Goal: Information Seeking & Learning: Learn about a topic

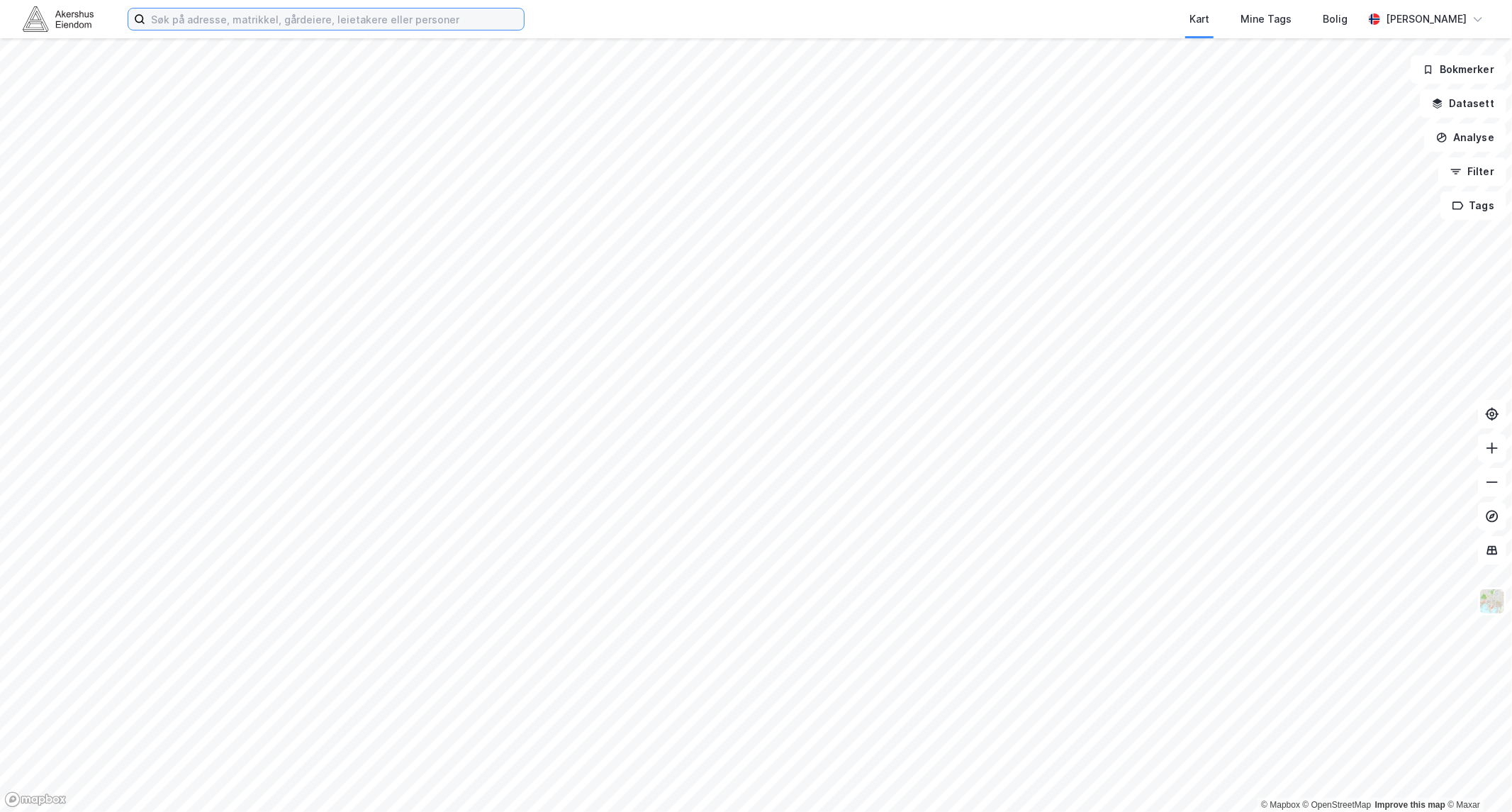
click at [200, 25] on input at bounding box center [335, 18] width 379 height 21
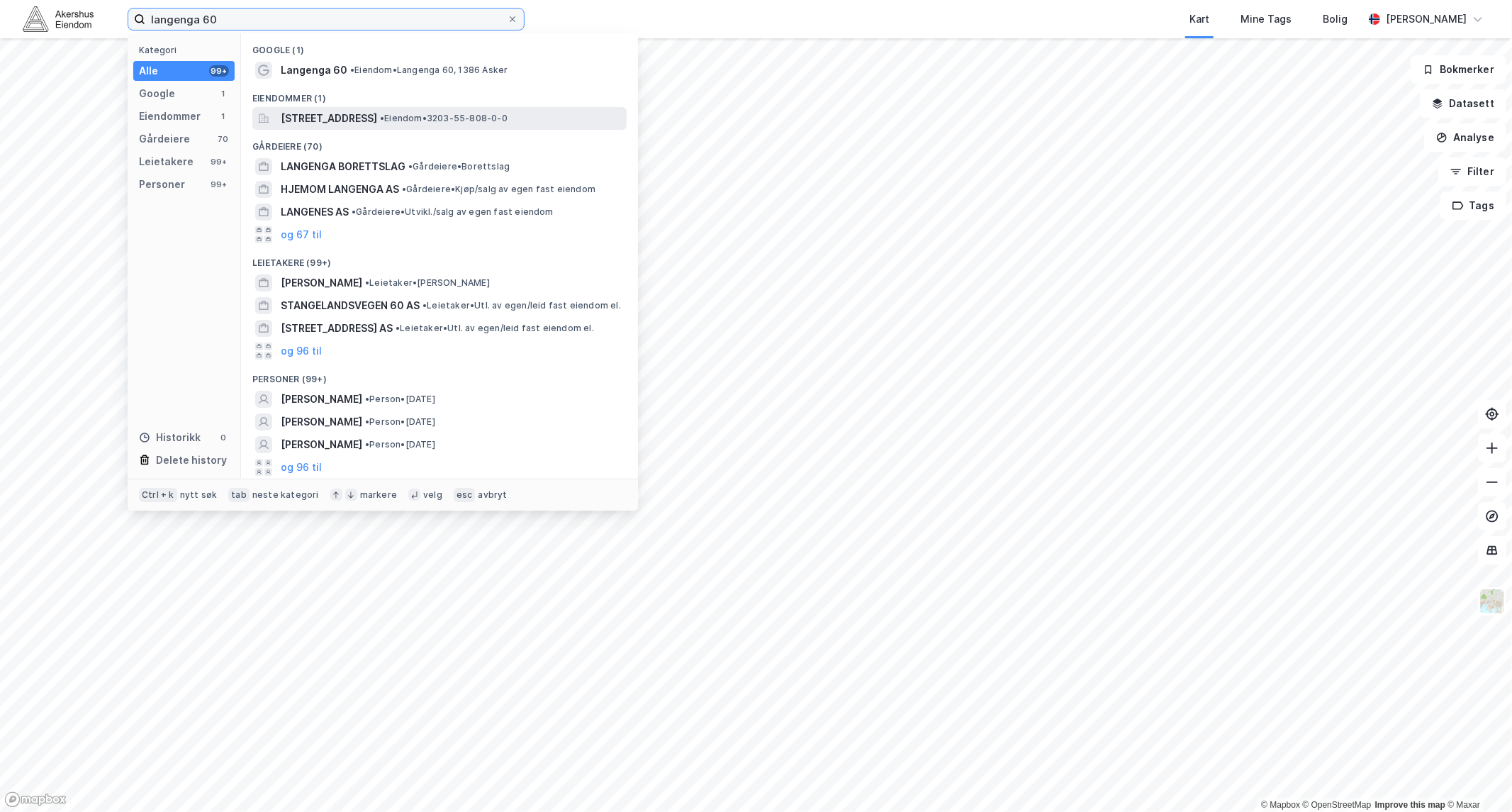
type input "langenga 60"
click at [348, 112] on span "[STREET_ADDRESS]" at bounding box center [329, 119] width 97 height 17
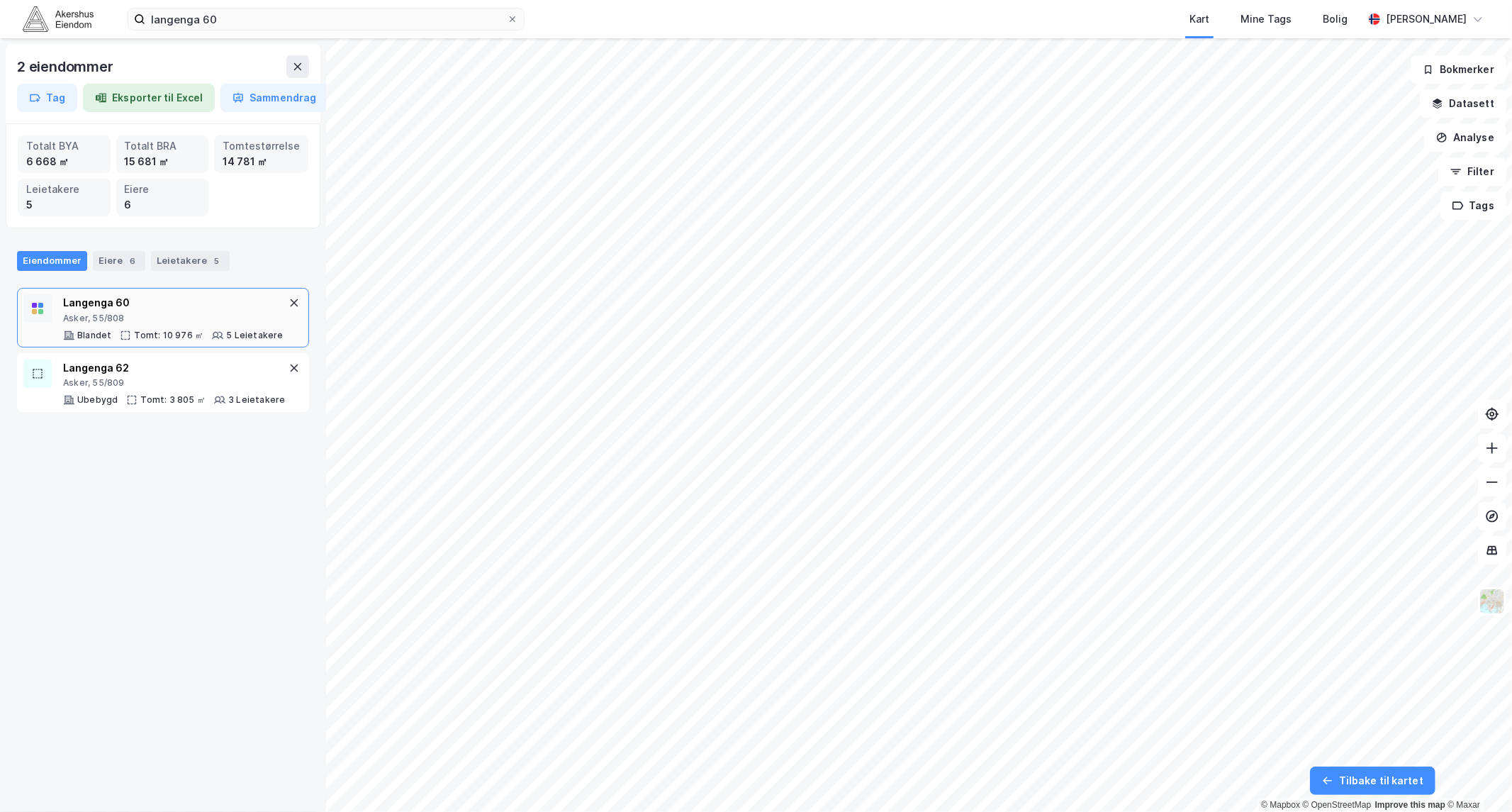
click at [125, 304] on div "Langenga 60" at bounding box center [174, 303] width 220 height 17
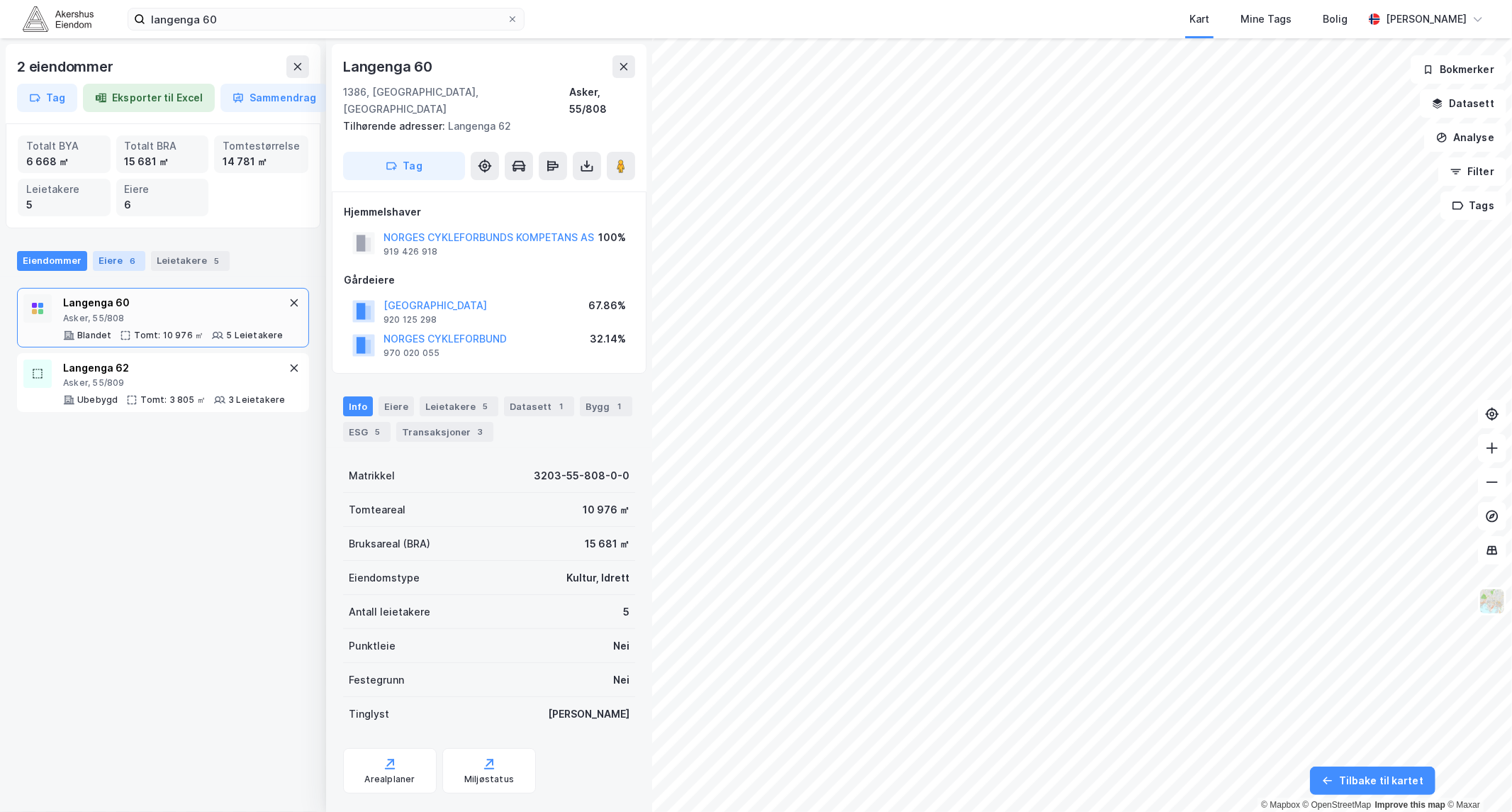
click at [118, 258] on div "Eiere 6" at bounding box center [118, 261] width 53 height 20
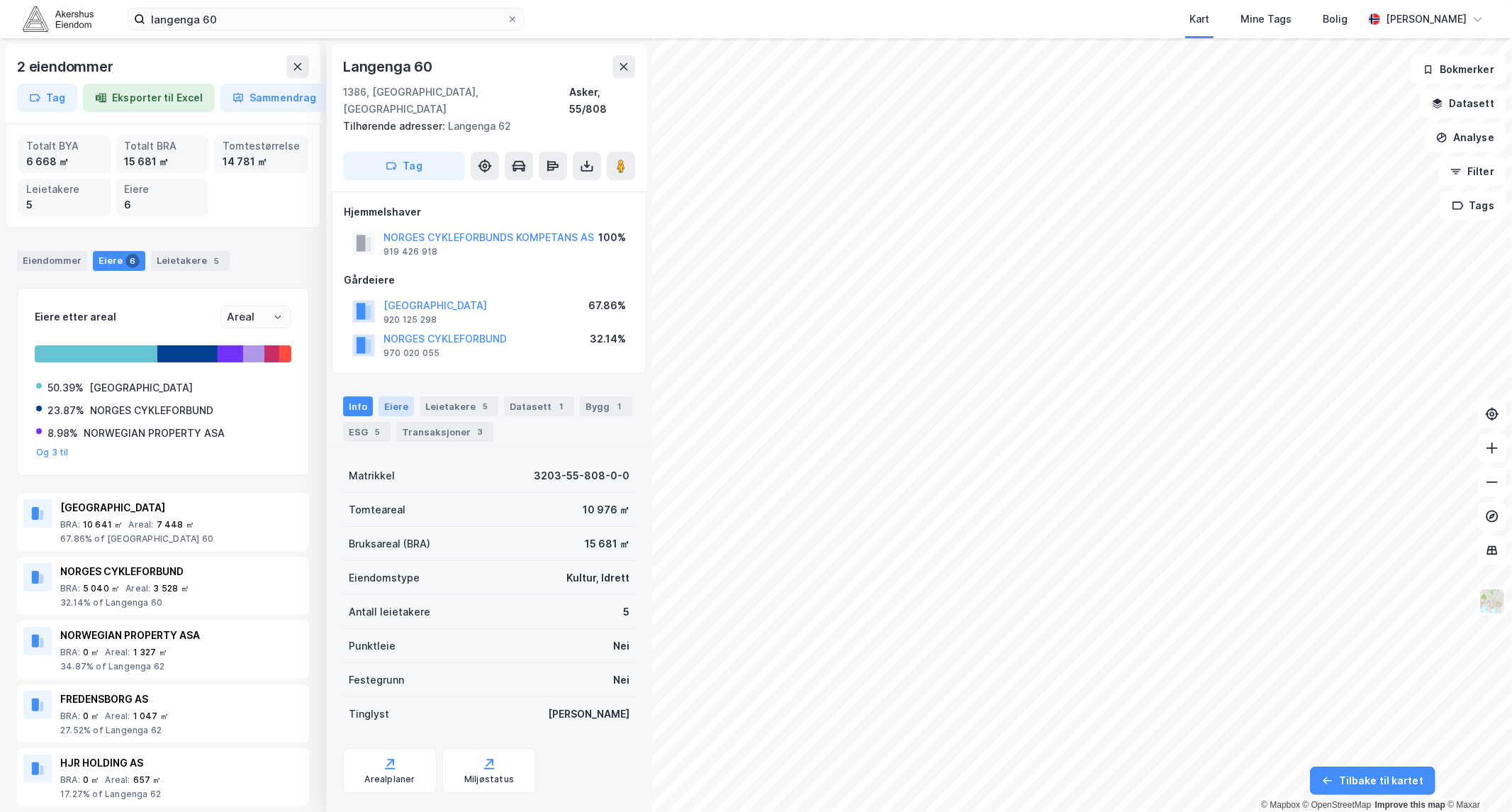
click at [393, 396] on div "Eiere" at bounding box center [396, 406] width 35 height 20
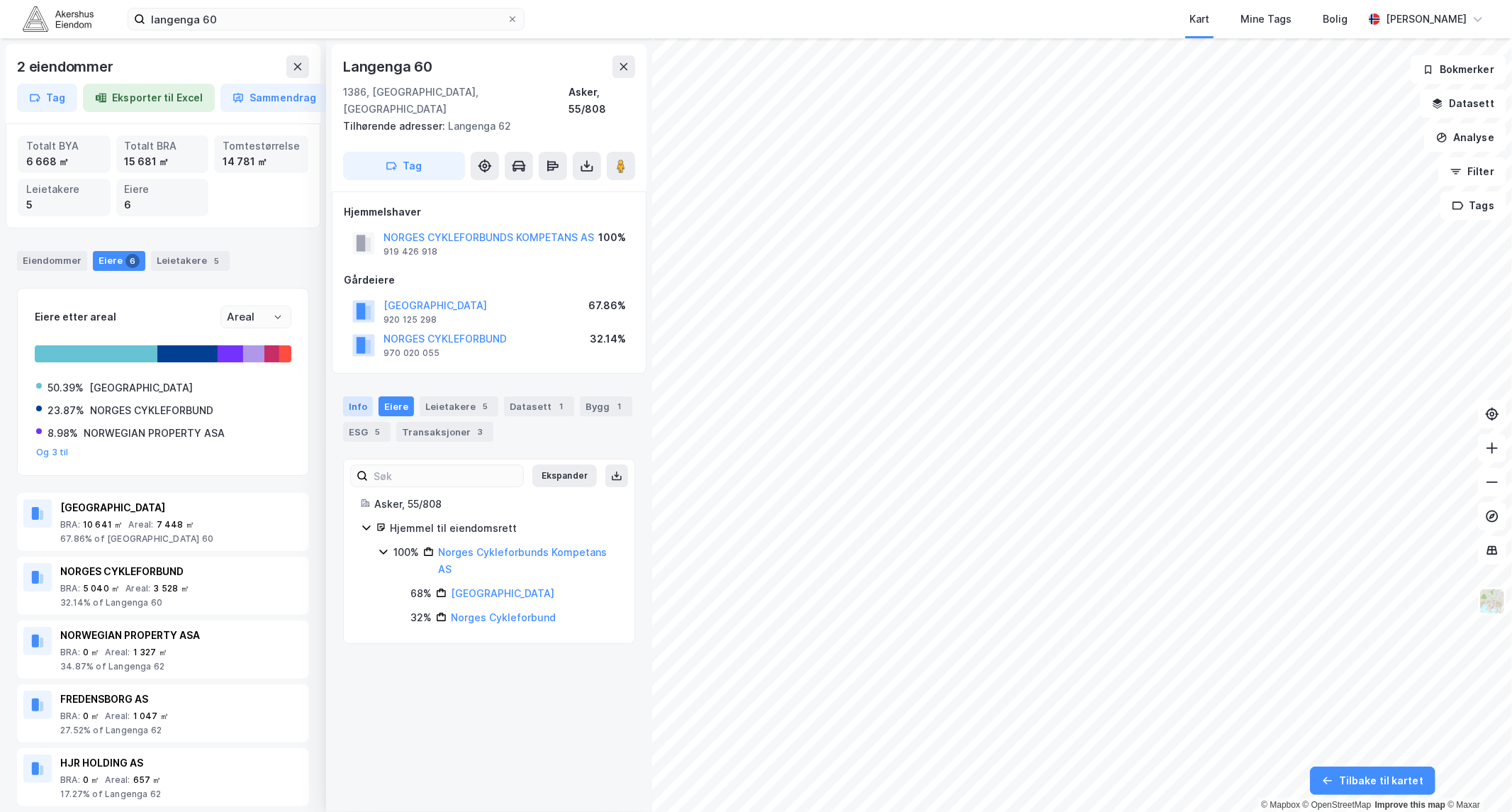
click at [355, 396] on div "Info" at bounding box center [358, 406] width 30 height 20
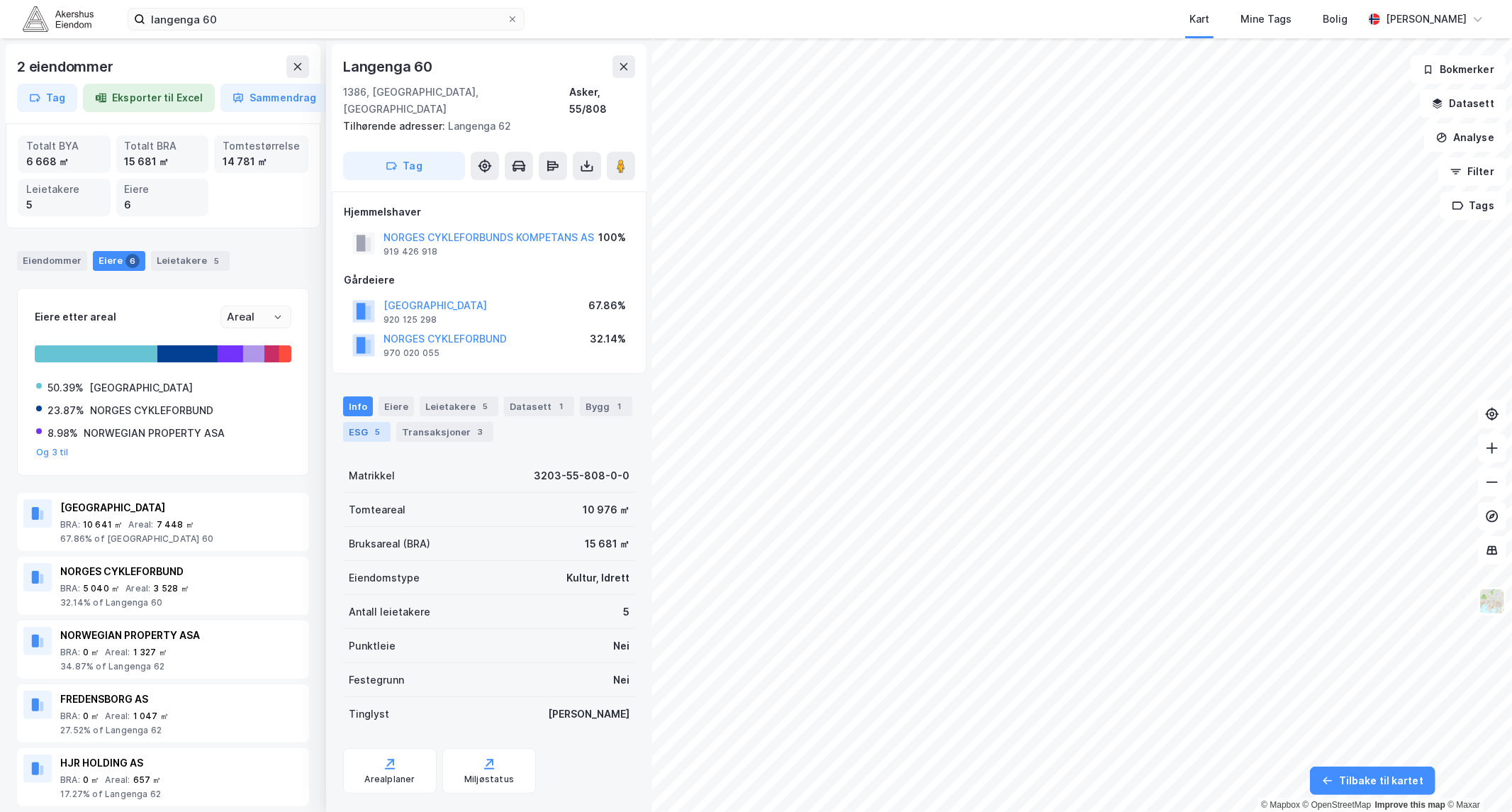
click at [366, 421] on div "ESG 5" at bounding box center [366, 431] width 48 height 20
